Goal: Register for event/course

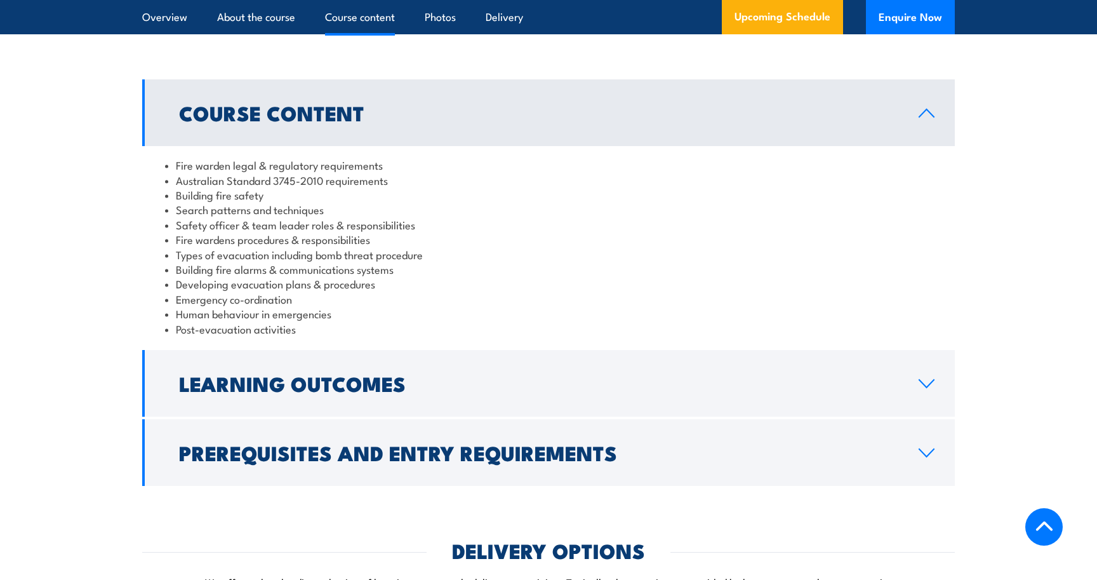
scroll to position [1218, 0]
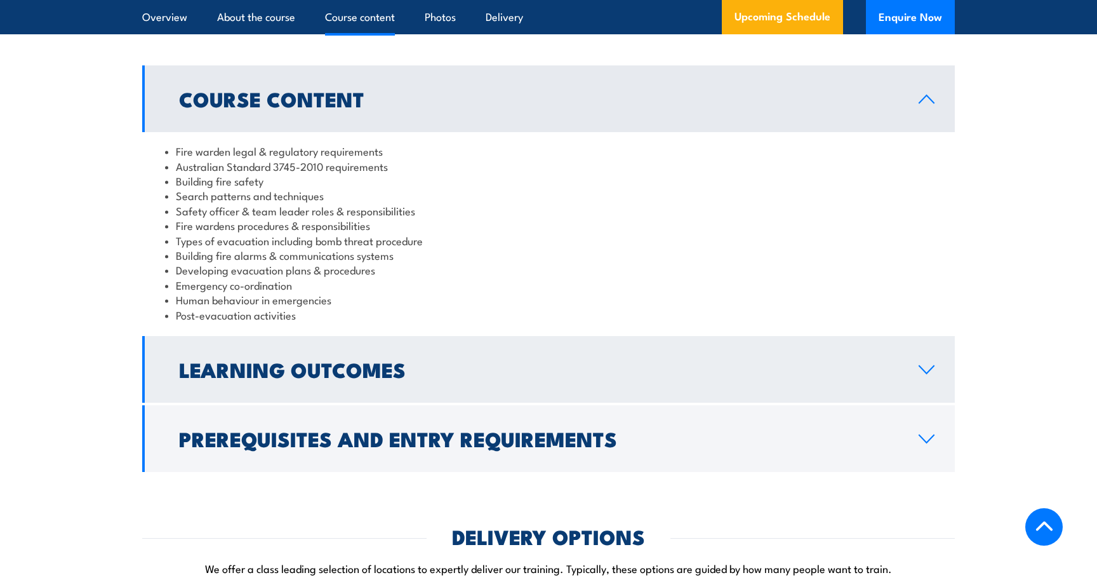
click at [633, 378] on h2 "Learning Outcomes" at bounding box center [538, 369] width 719 height 18
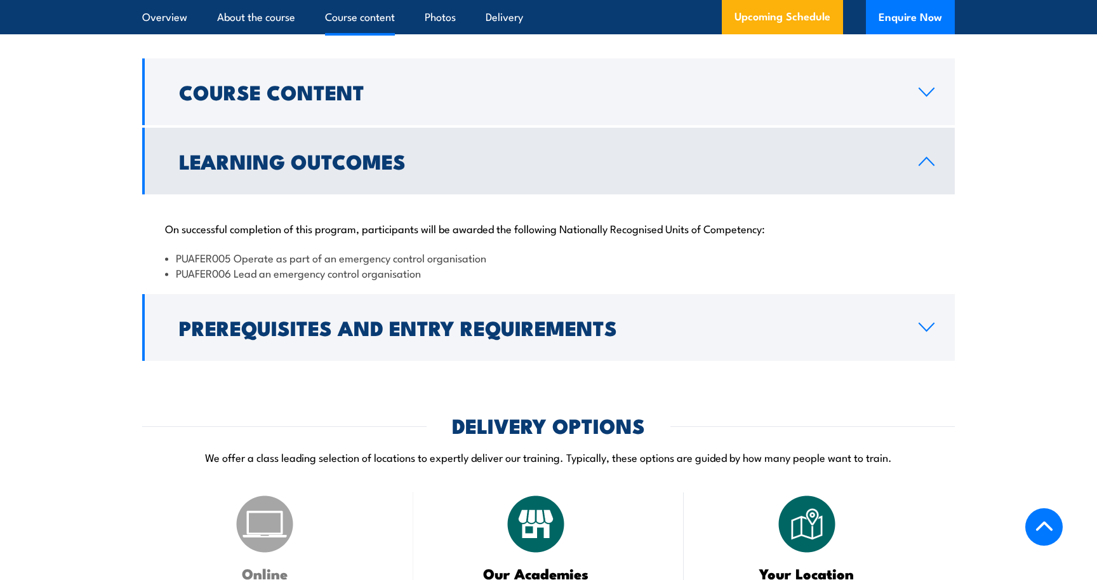
scroll to position [1226, 0]
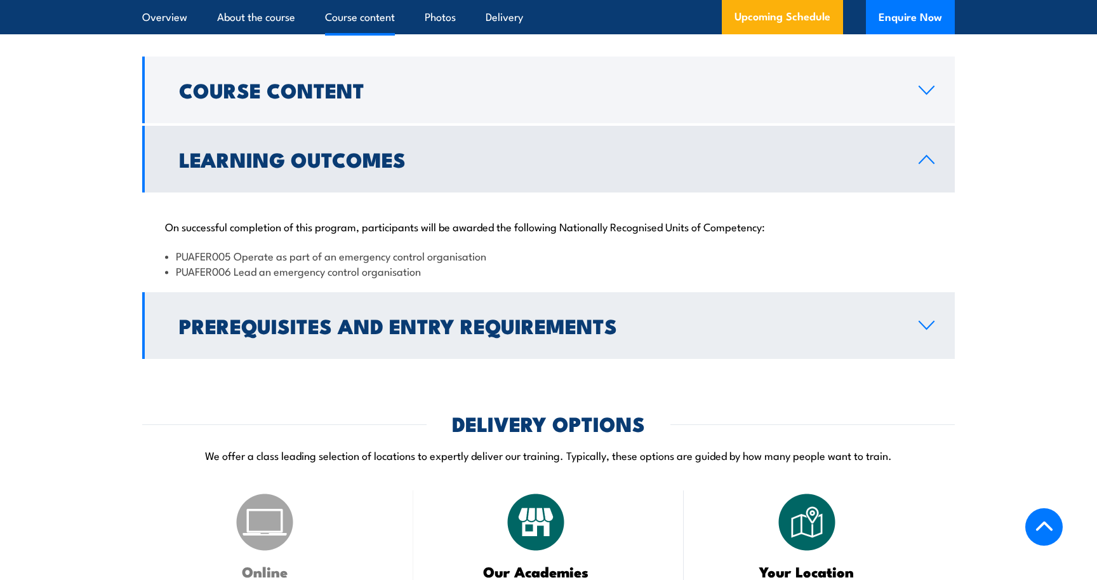
click at [660, 326] on h2 "Prerequisites and Entry Requirements" at bounding box center [538, 325] width 719 height 18
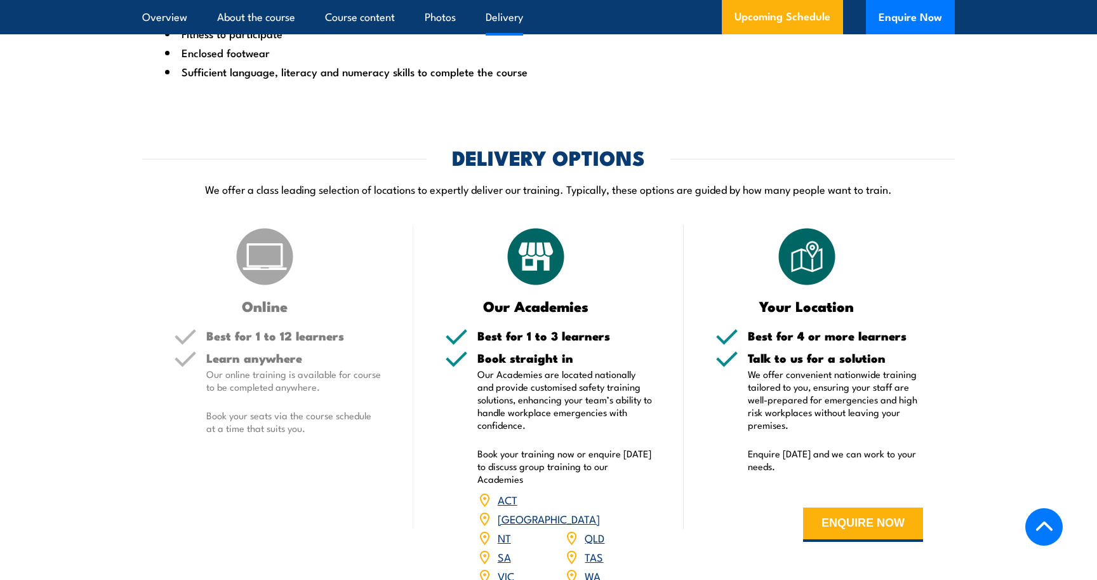
scroll to position [1630, 0]
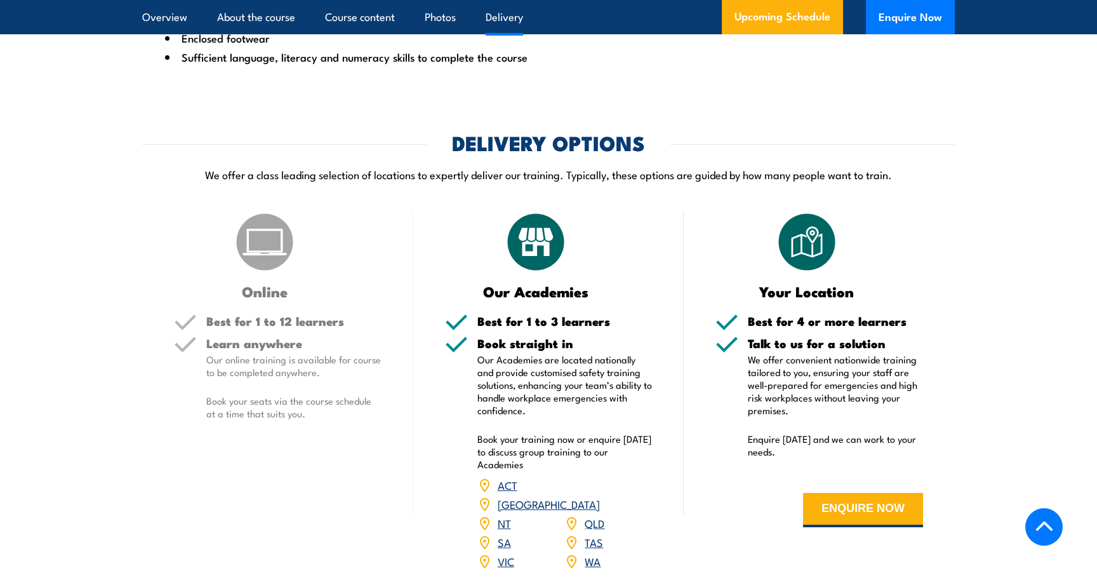
click at [596, 515] on link "QLD" at bounding box center [595, 522] width 20 height 15
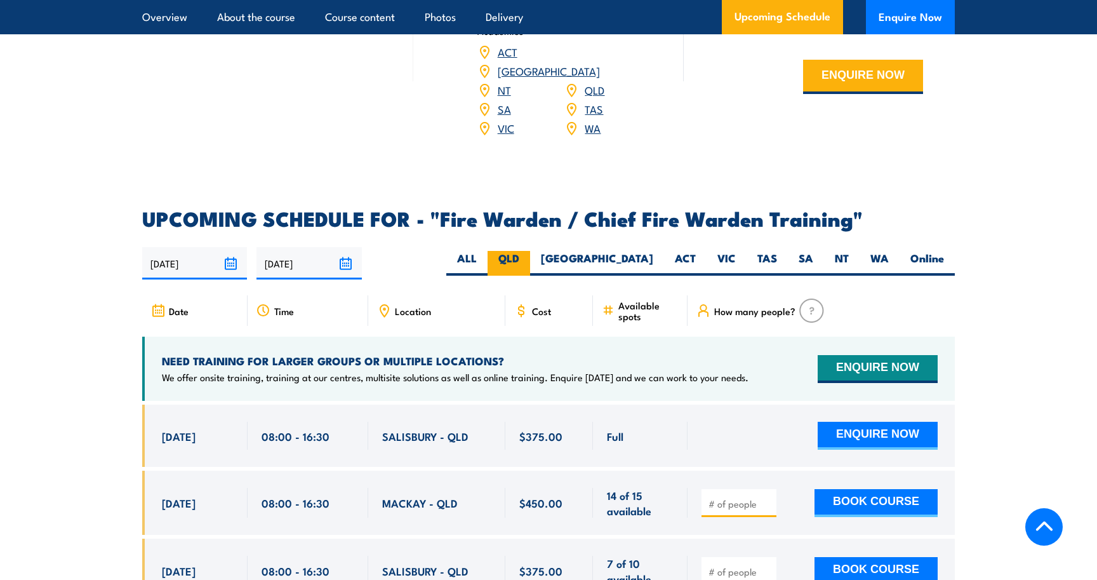
scroll to position [2065, 0]
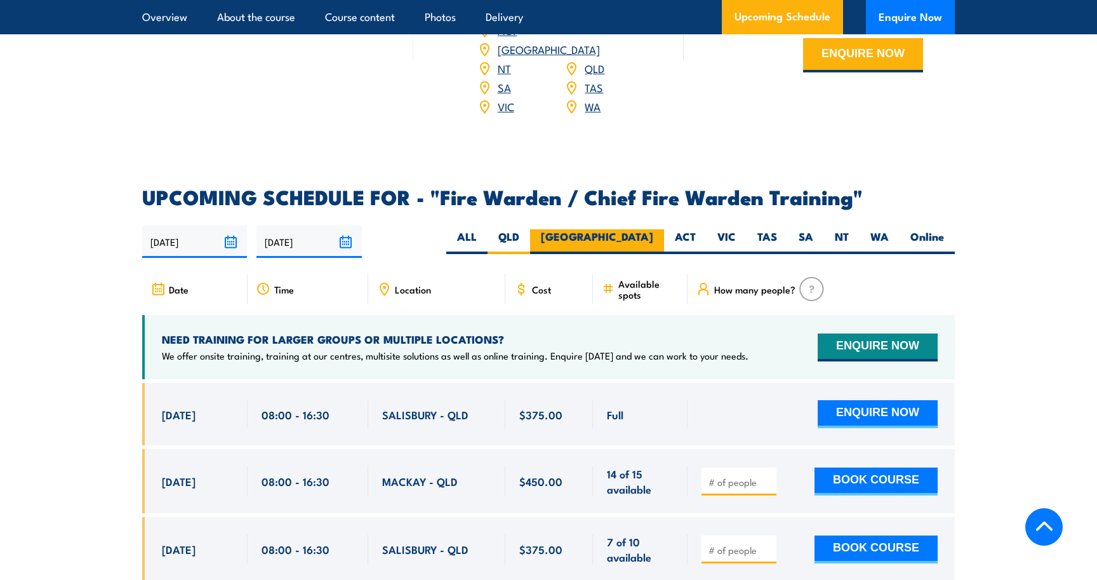
click at [648, 229] on label "[GEOGRAPHIC_DATA]" at bounding box center [597, 241] width 134 height 25
click at [653, 229] on input "[GEOGRAPHIC_DATA]" at bounding box center [657, 233] width 8 height 8
radio input "true"
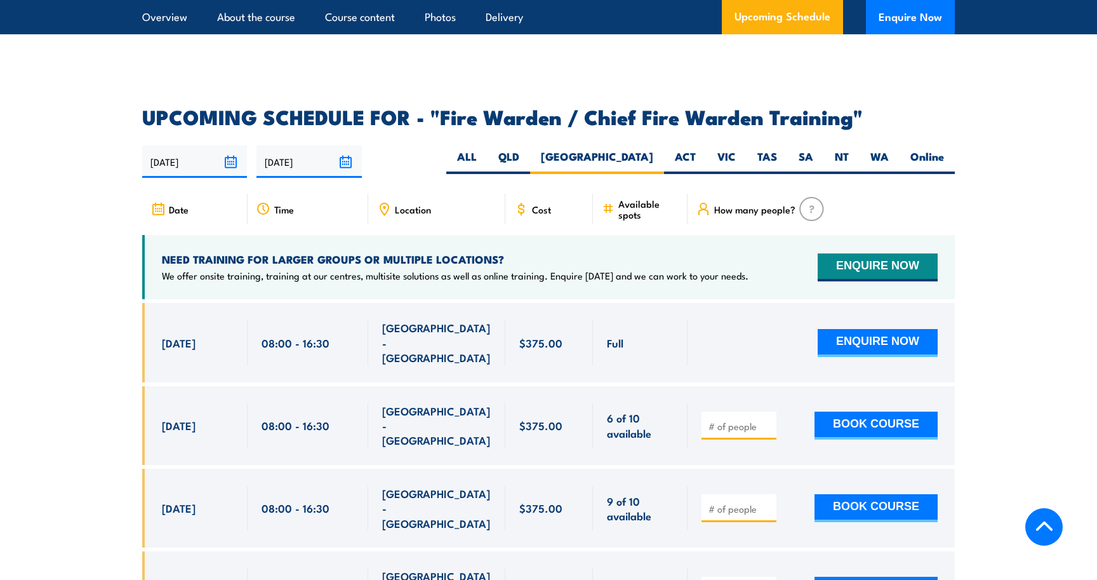
scroll to position [2136, 0]
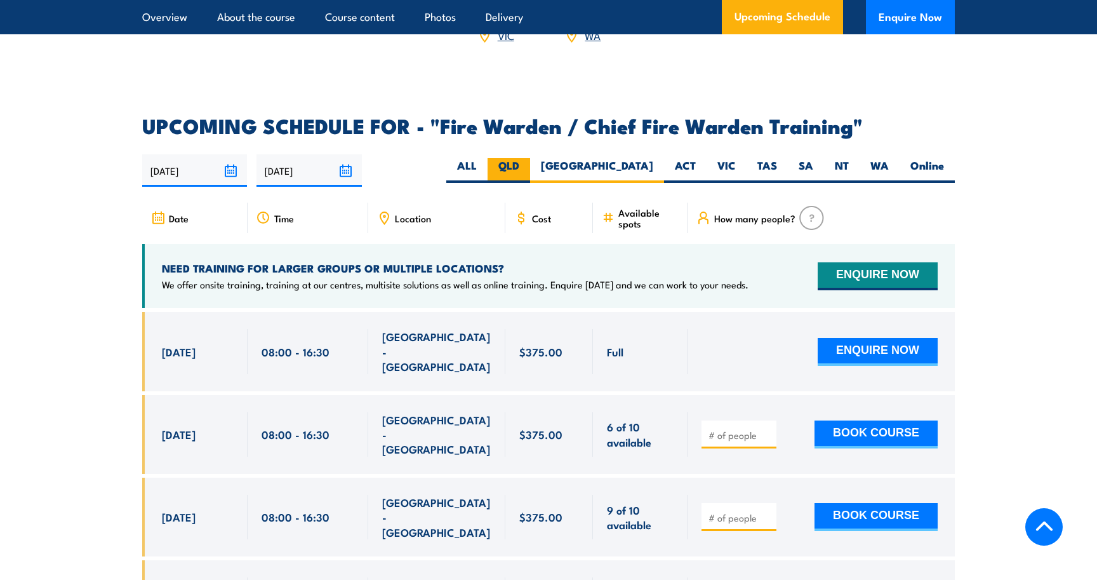
click at [530, 164] on label "QLD" at bounding box center [509, 170] width 43 height 25
click at [528, 164] on input "QLD" at bounding box center [523, 162] width 8 height 8
radio input "true"
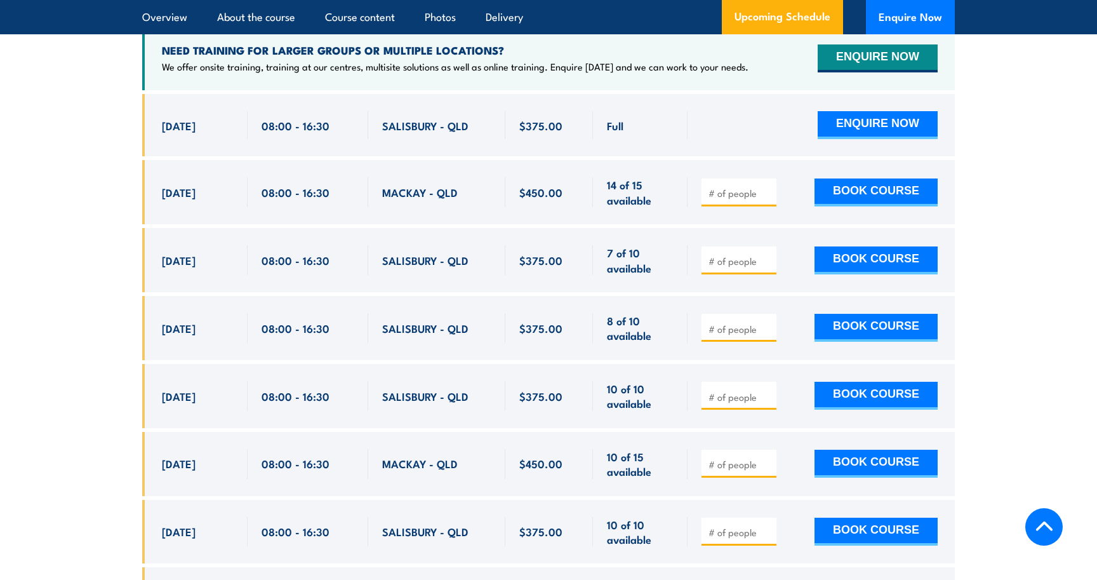
scroll to position [2355, 0]
